Goal: Task Accomplishment & Management: Use online tool/utility

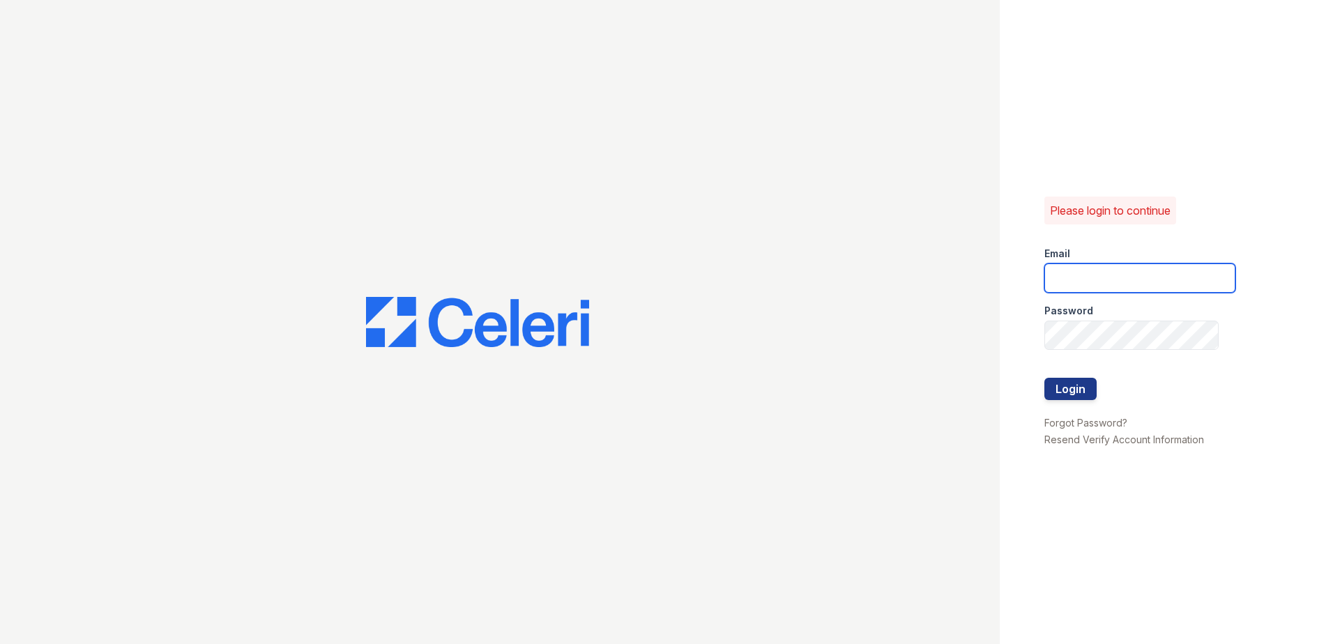
click at [1070, 284] on input "email" at bounding box center [1139, 277] width 191 height 29
type input "ssalazar@trinity-pm.com"
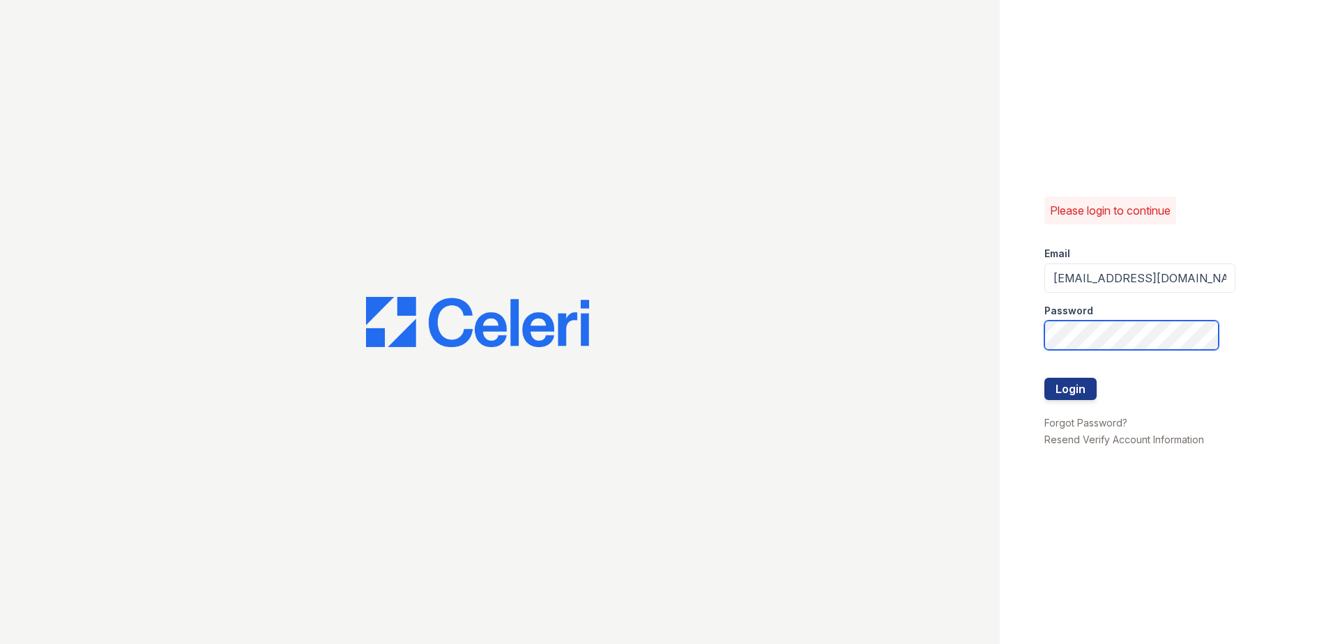
click at [1044, 378] on button "Login" at bounding box center [1070, 389] width 52 height 22
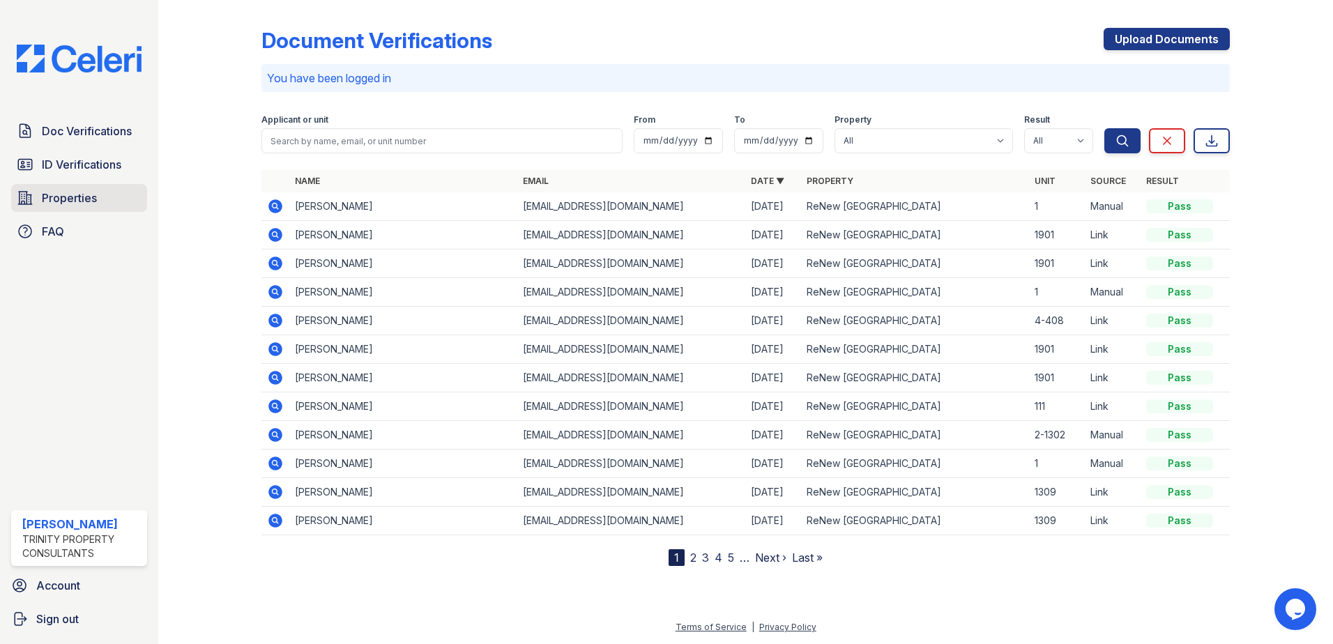
click at [50, 190] on span "Properties" at bounding box center [69, 198] width 55 height 17
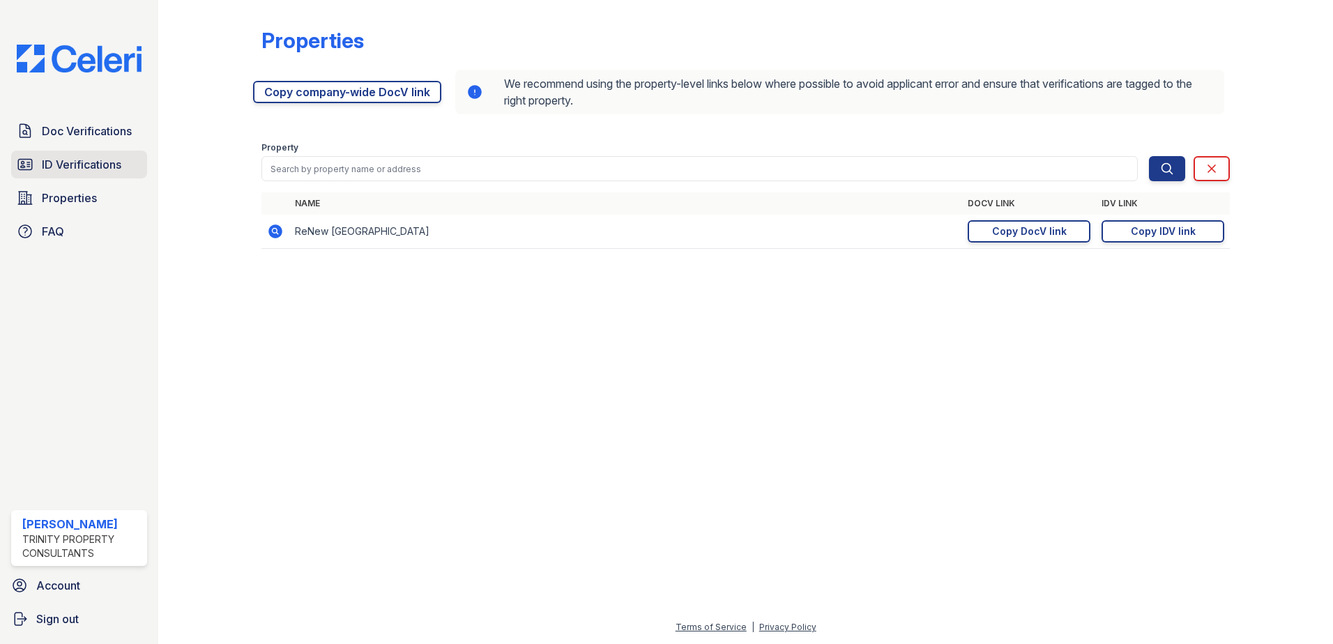
click at [78, 164] on span "ID Verifications" at bounding box center [81, 164] width 79 height 17
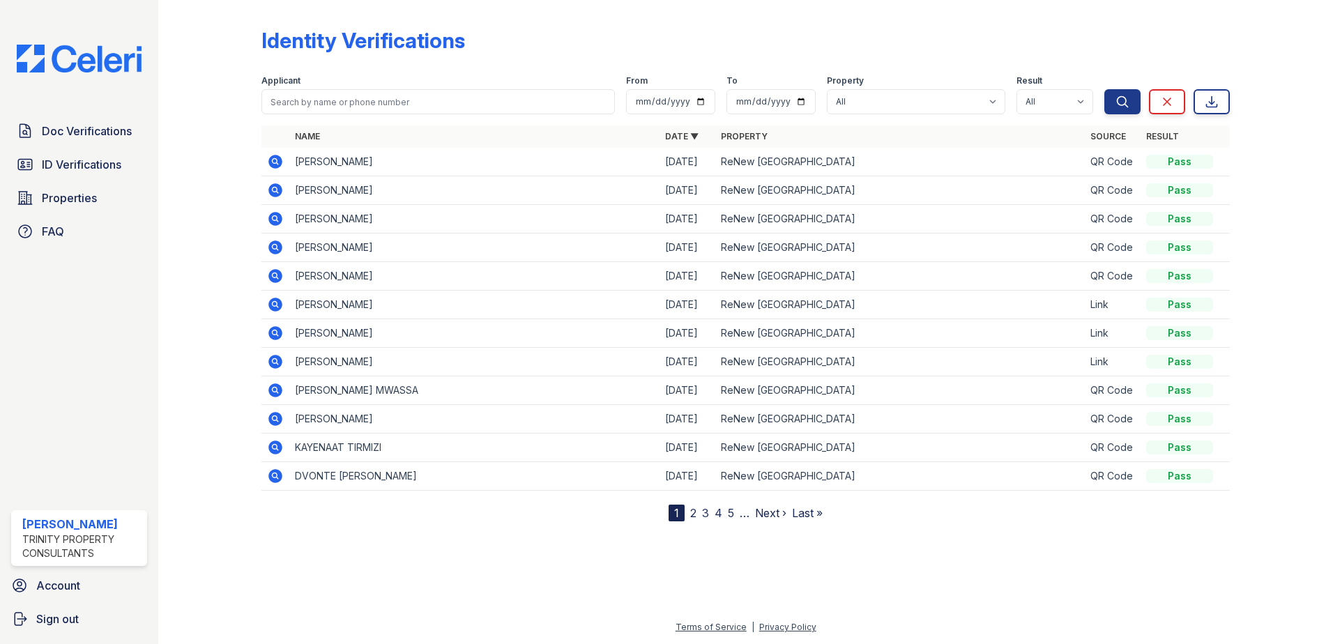
click at [273, 277] on icon at bounding box center [275, 276] width 17 height 17
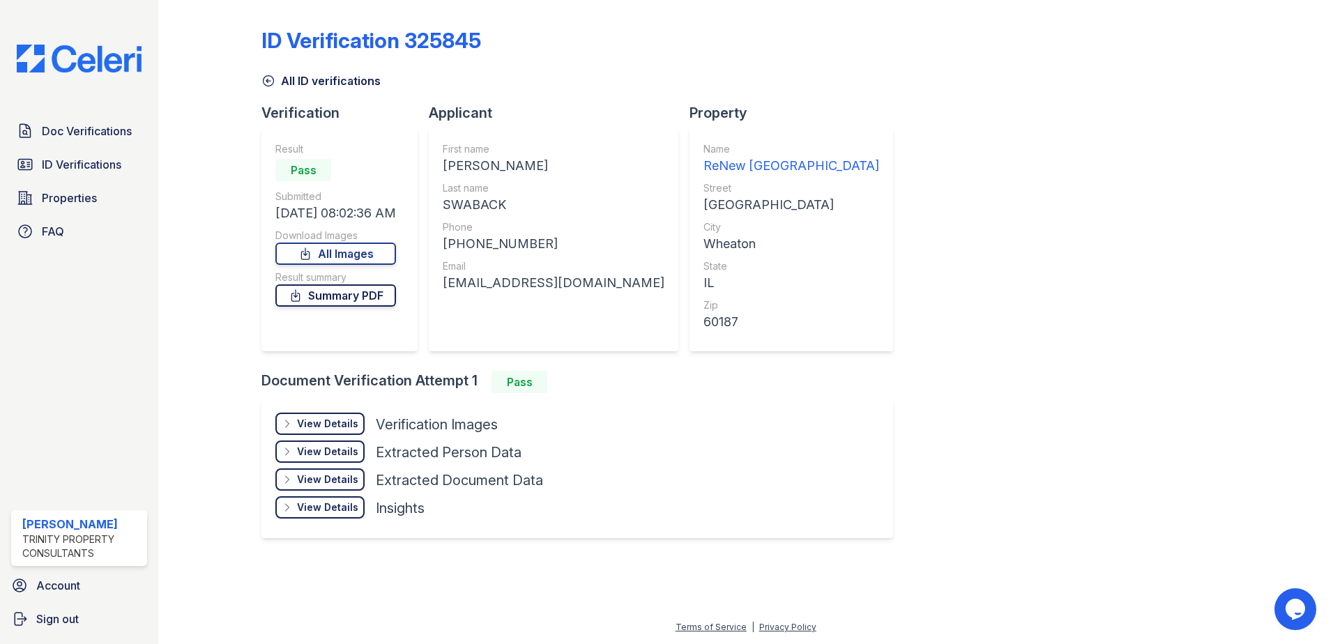
click at [337, 299] on link "Summary PDF" at bounding box center [335, 295] width 121 height 22
click at [68, 199] on span "Properties" at bounding box center [69, 198] width 55 height 17
